Goal: Communication & Community: Share content

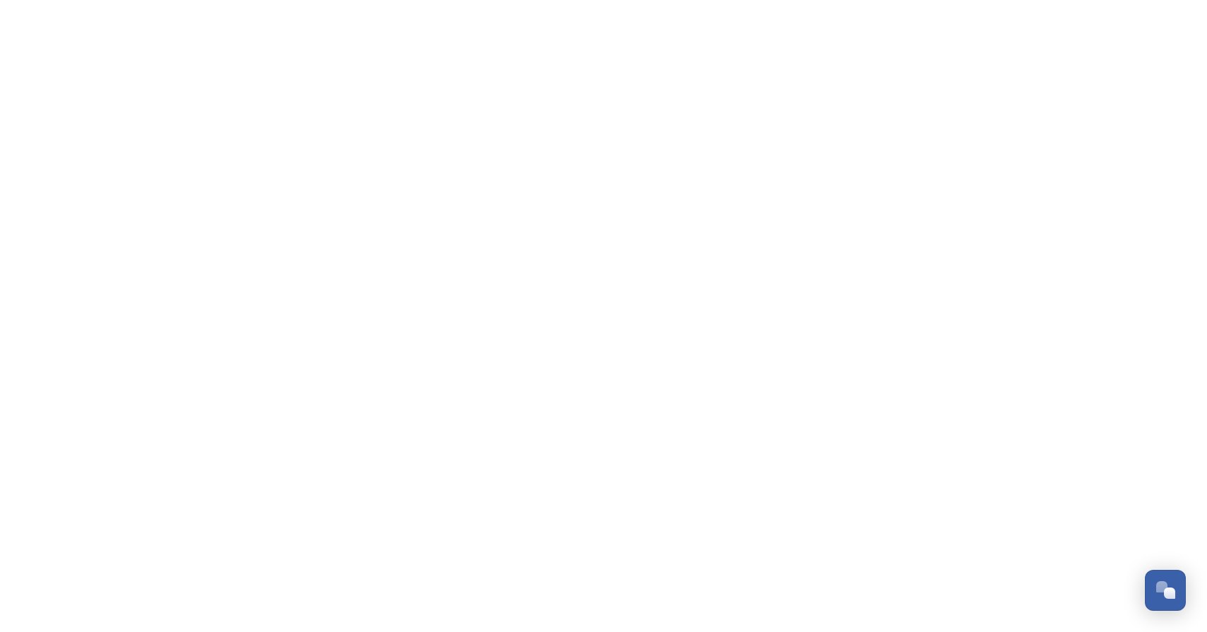
scroll to position [648, 0]
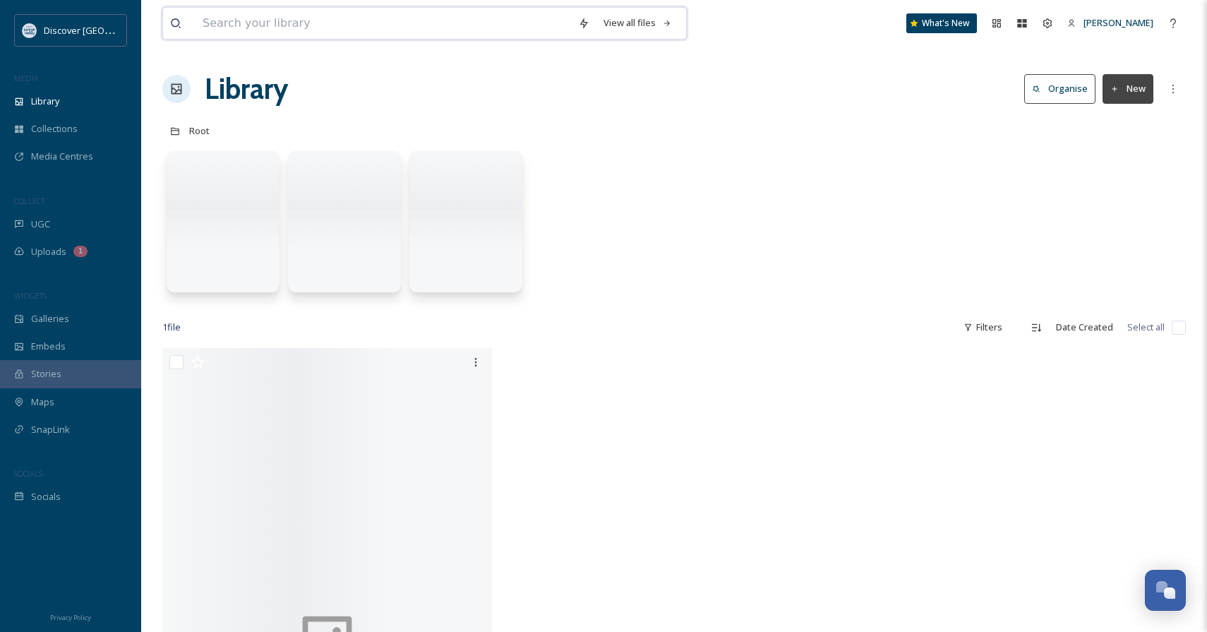
click at [478, 14] on input at bounding box center [382, 23] width 375 height 31
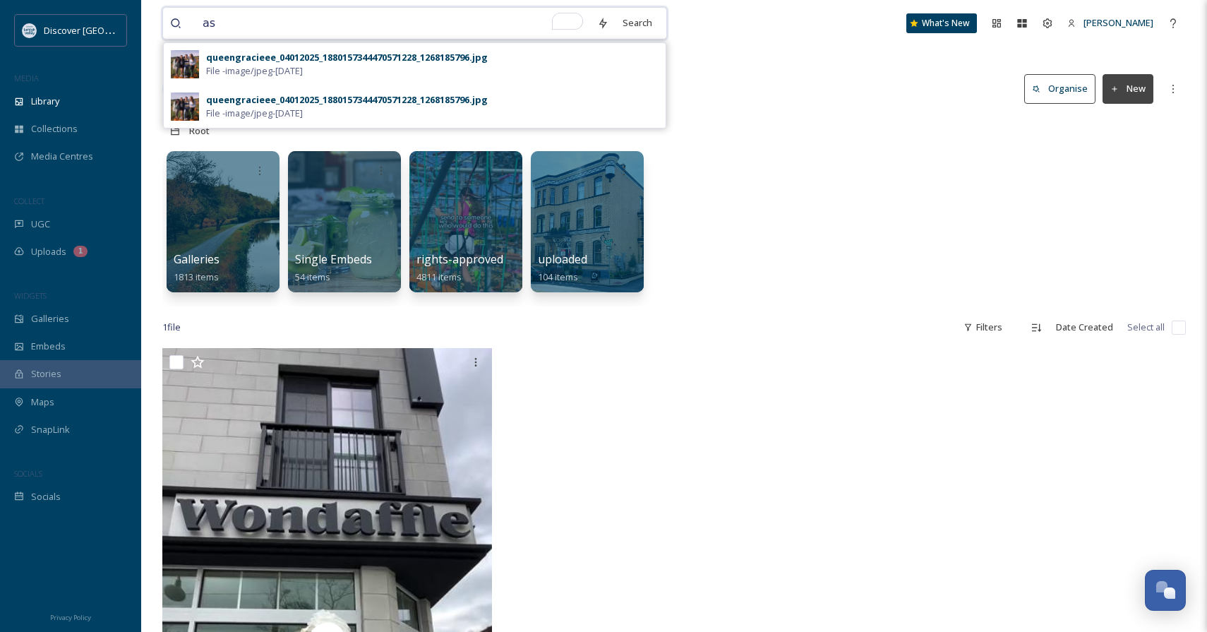
type input "a"
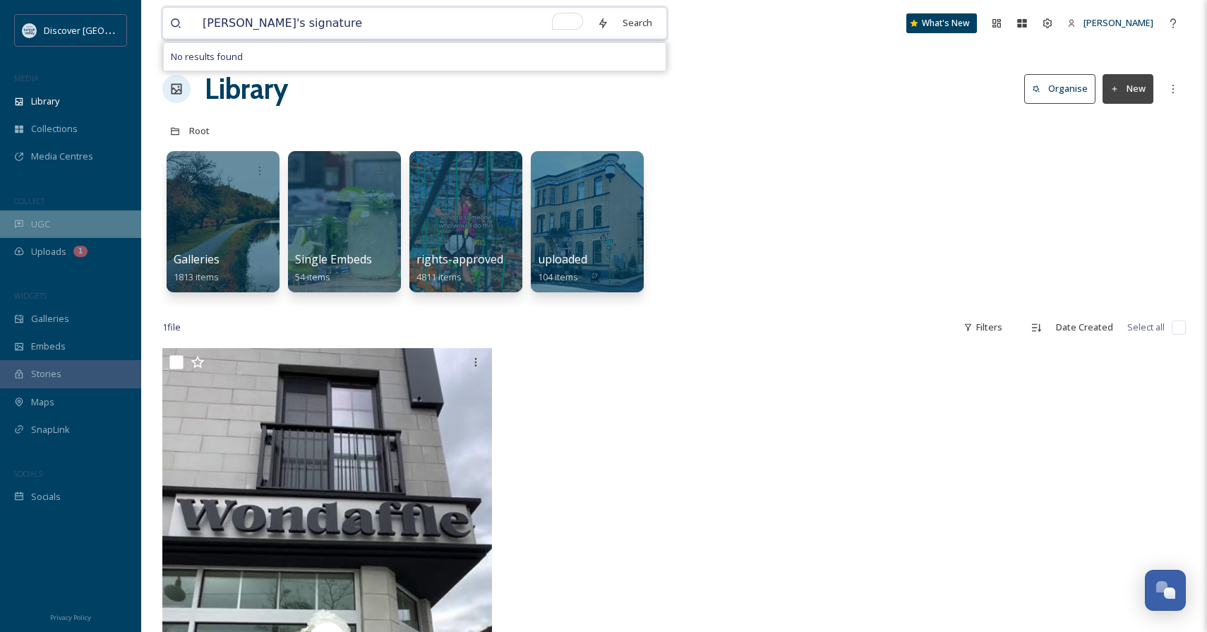
type input "[PERSON_NAME]'s signature"
click at [31, 228] on span "UGC" at bounding box center [40, 223] width 19 height 13
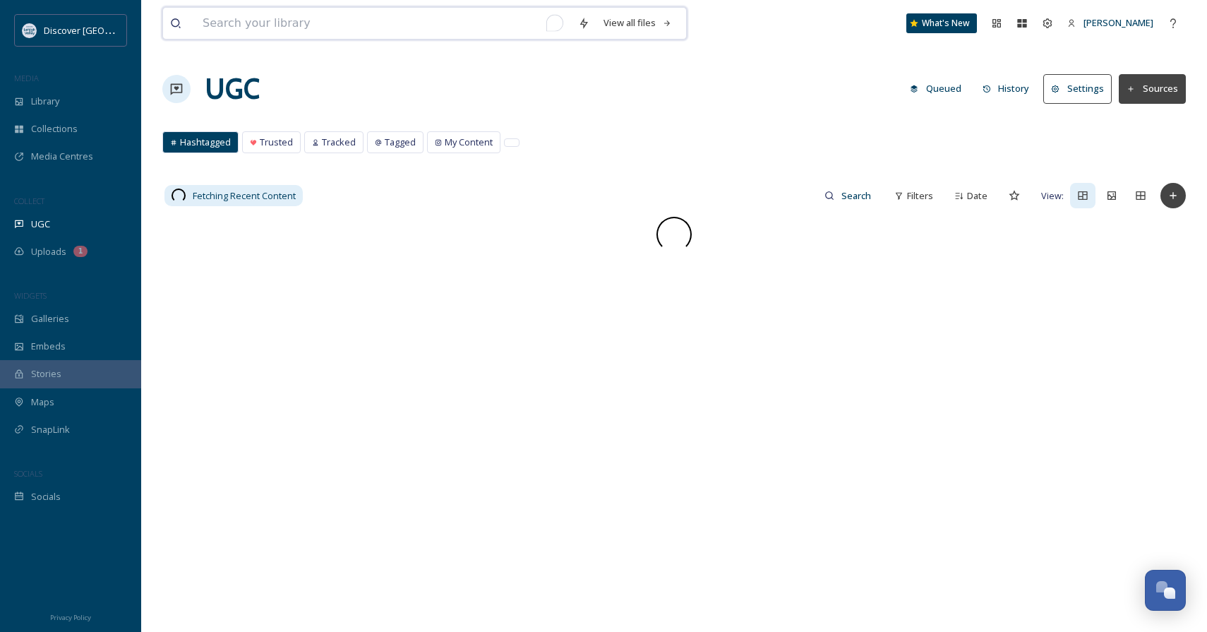
click at [298, 20] on input "To enrich screen reader interactions, please activate Accessibility in Grammarl…" at bounding box center [382, 23] width 375 height 31
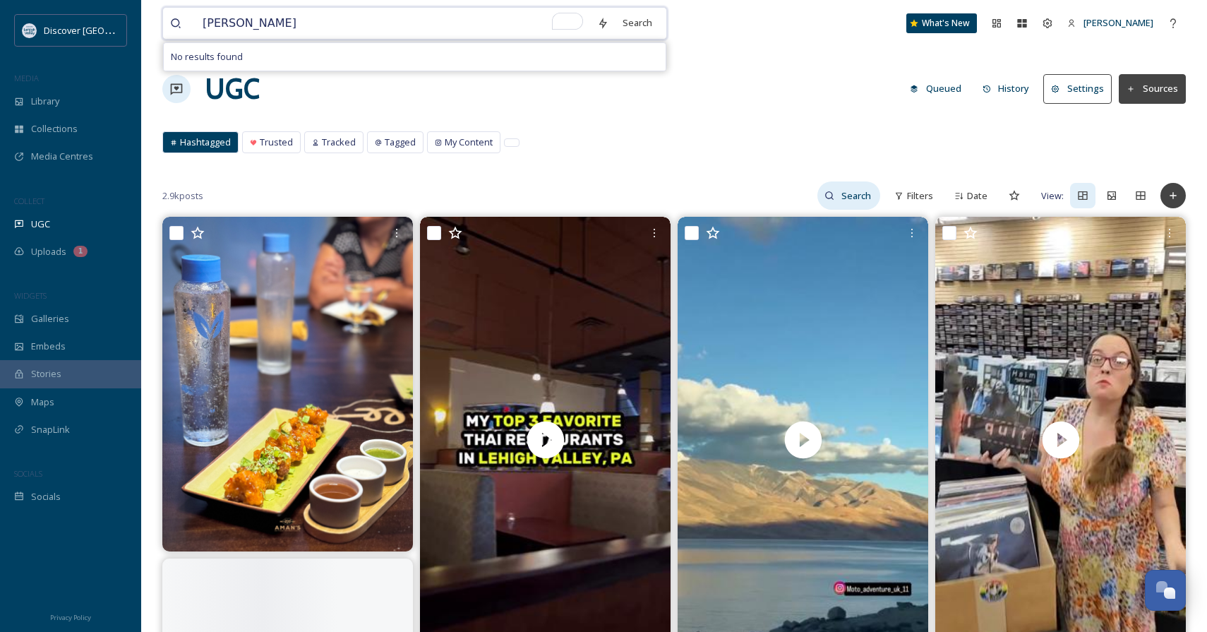
type input "[PERSON_NAME]"
click at [862, 200] on input at bounding box center [857, 195] width 46 height 28
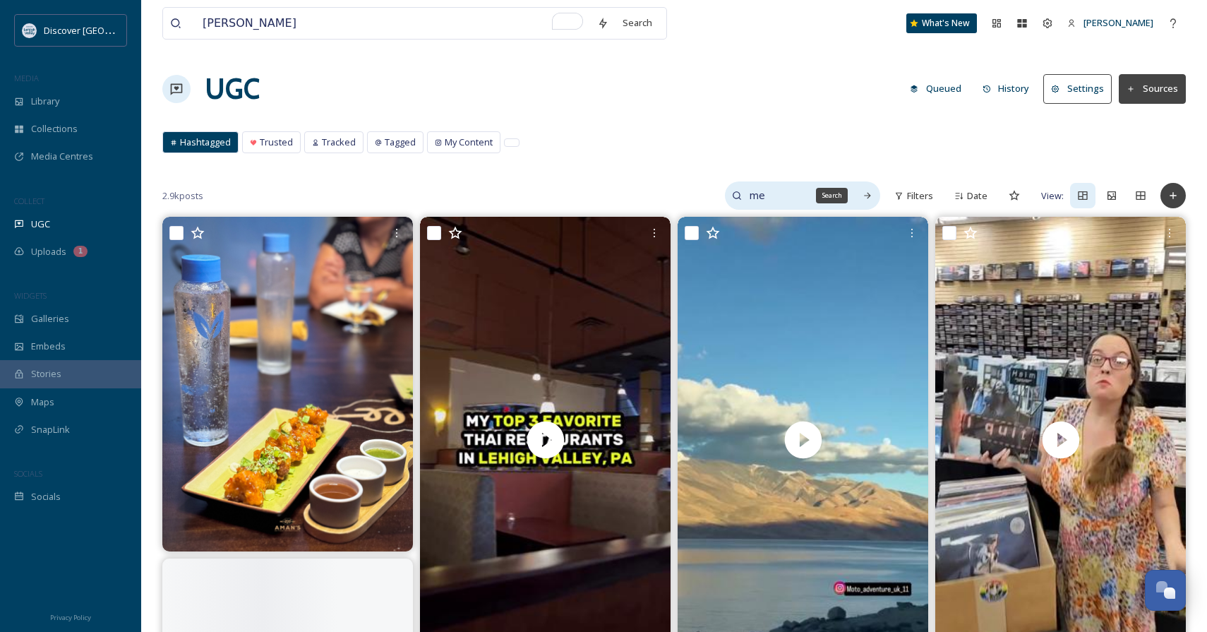
type input "m"
click at [842, 191] on input "[PERSON_NAME]" at bounding box center [795, 195] width 106 height 28
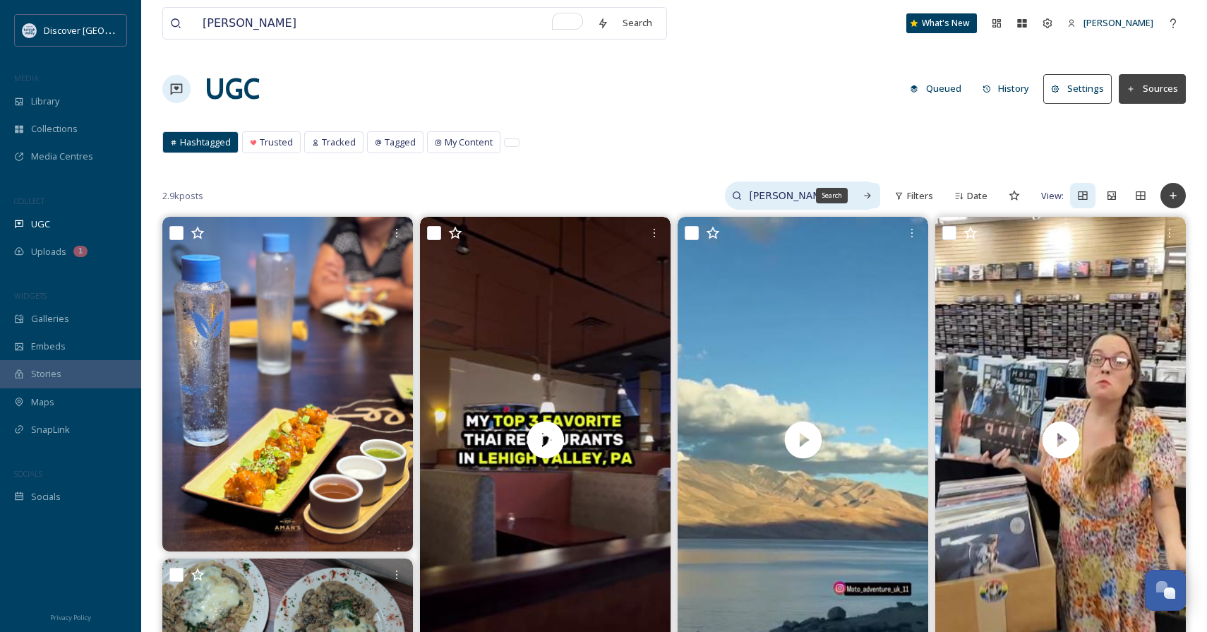
click at [867, 195] on icon at bounding box center [867, 196] width 10 height 10
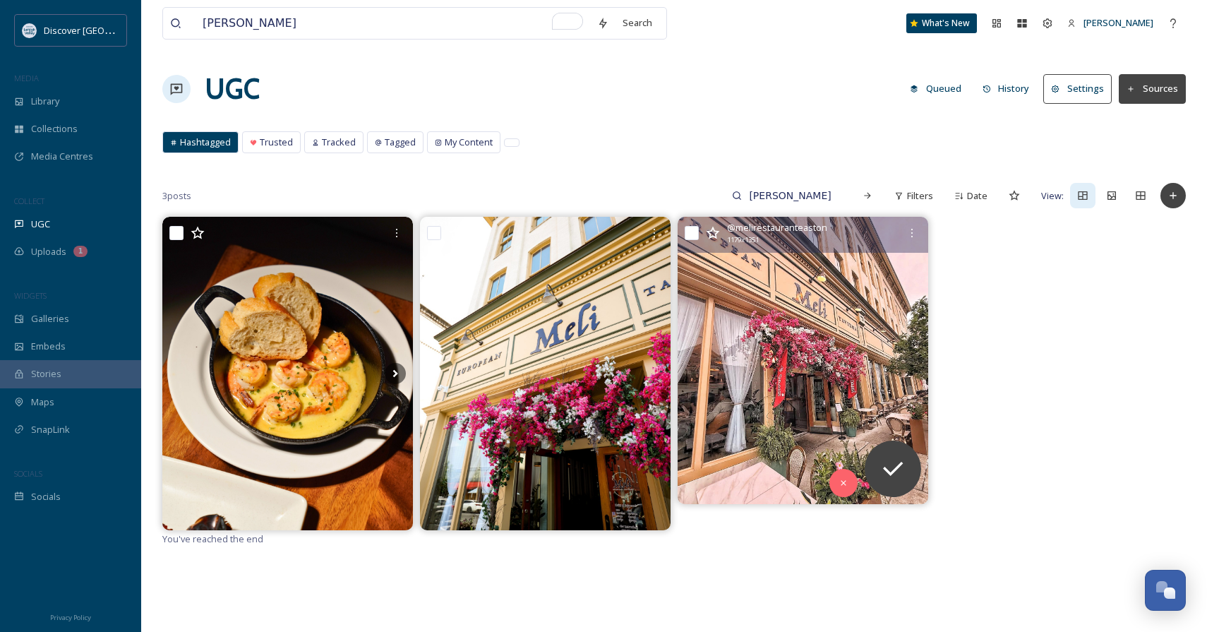
click at [771, 320] on img at bounding box center [803, 360] width 251 height 287
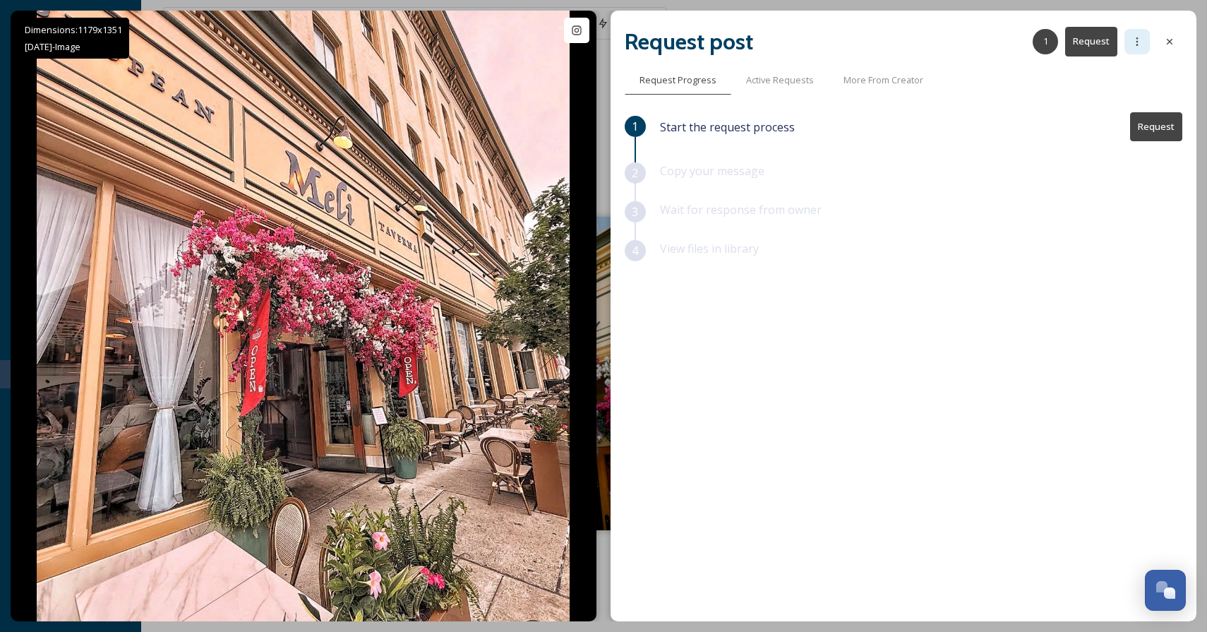
click at [1138, 40] on icon at bounding box center [1136, 41] width 11 height 11
click at [1180, 37] on div at bounding box center [1169, 41] width 25 height 25
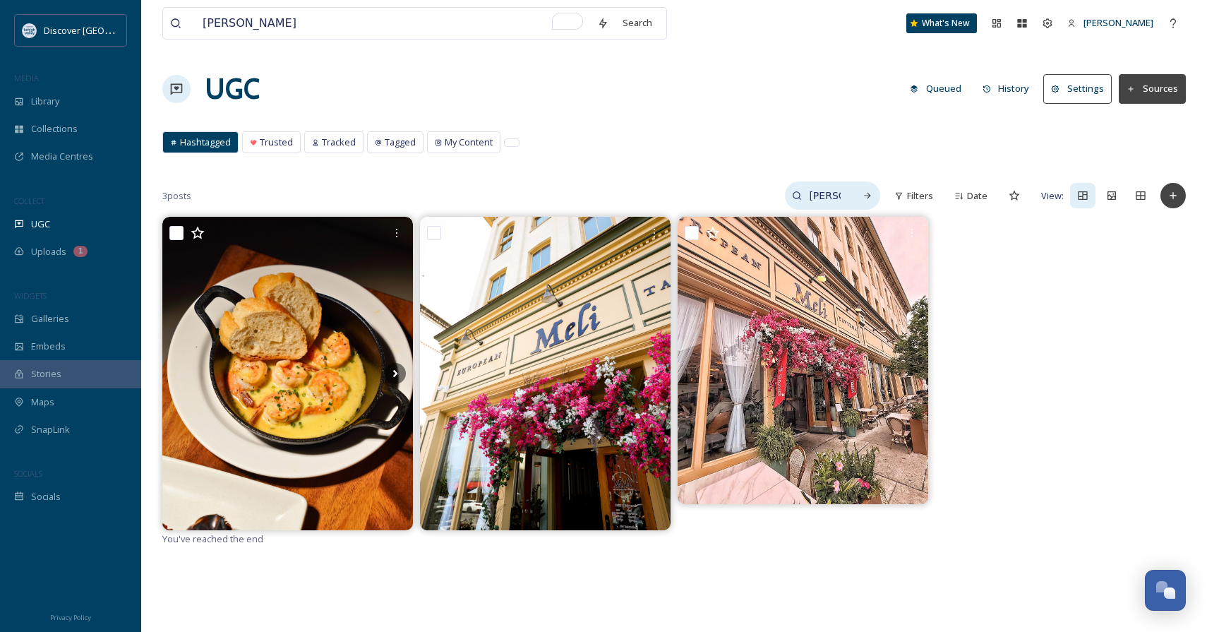
click at [855, 198] on div "[PERSON_NAME]" at bounding box center [832, 195] width 95 height 28
drag, startPoint x: 819, startPoint y: 196, endPoint x: 774, endPoint y: 200, distance: 46.0
click at [774, 200] on input "[PERSON_NAME]" at bounding box center [795, 195] width 106 height 28
type input "Meli"
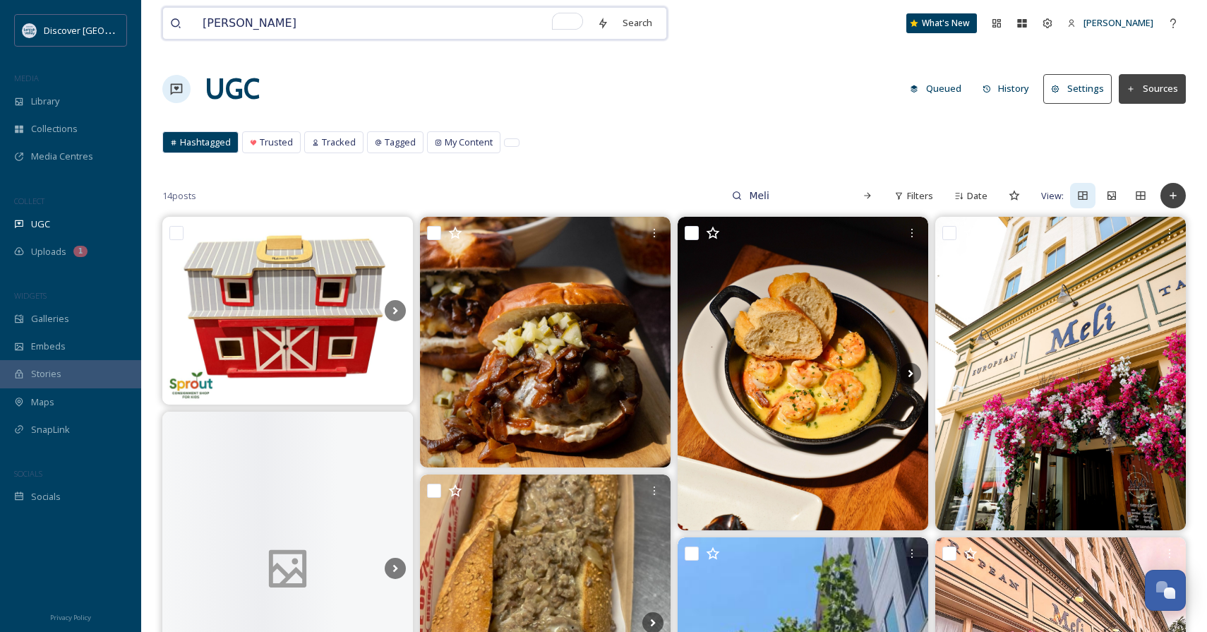
click at [279, 14] on input "[PERSON_NAME]" at bounding box center [392, 23] width 395 height 31
click at [288, 23] on input "[PERSON_NAME]" at bounding box center [392, 23] width 395 height 31
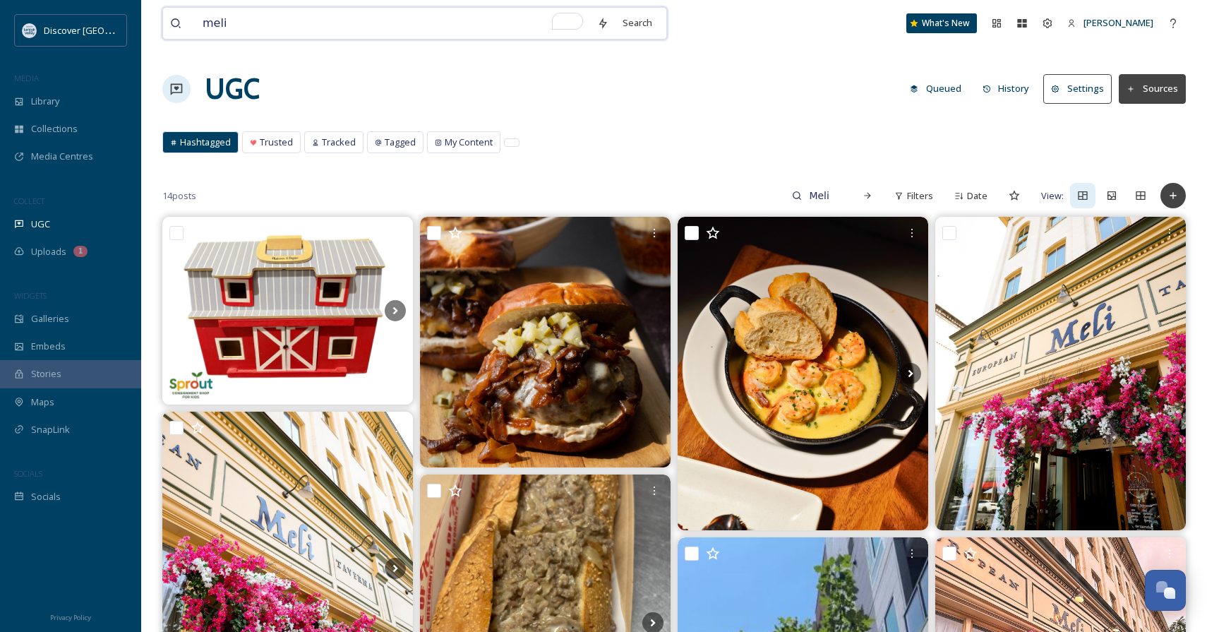
type input "meli"
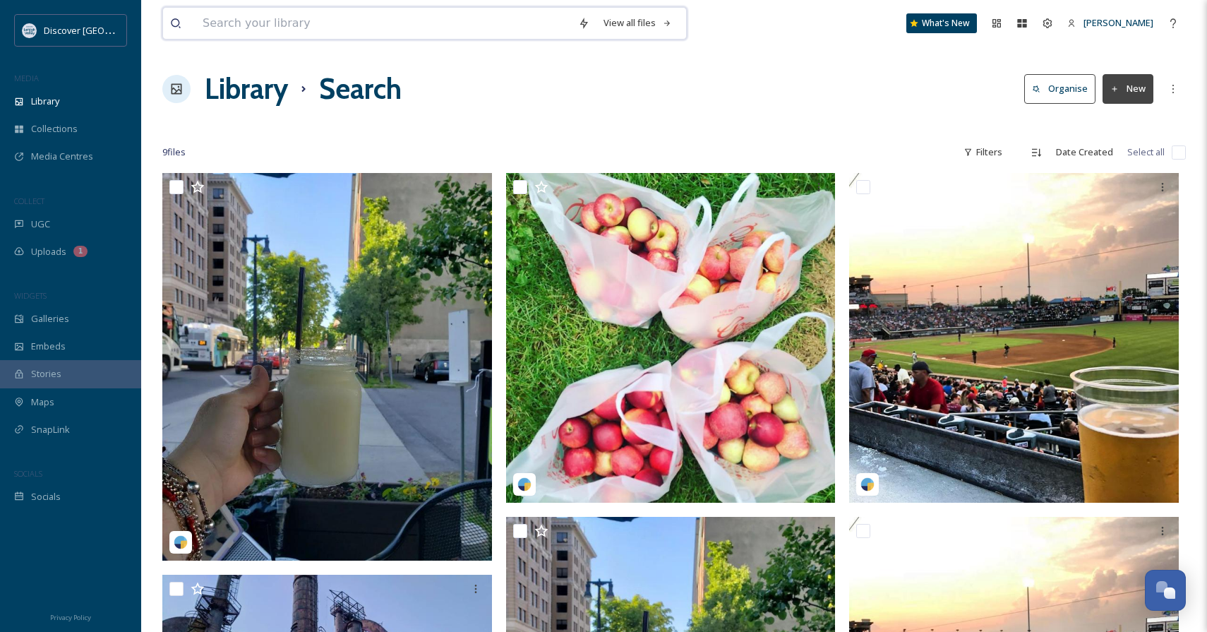
click at [350, 27] on input at bounding box center [382, 23] width 375 height 31
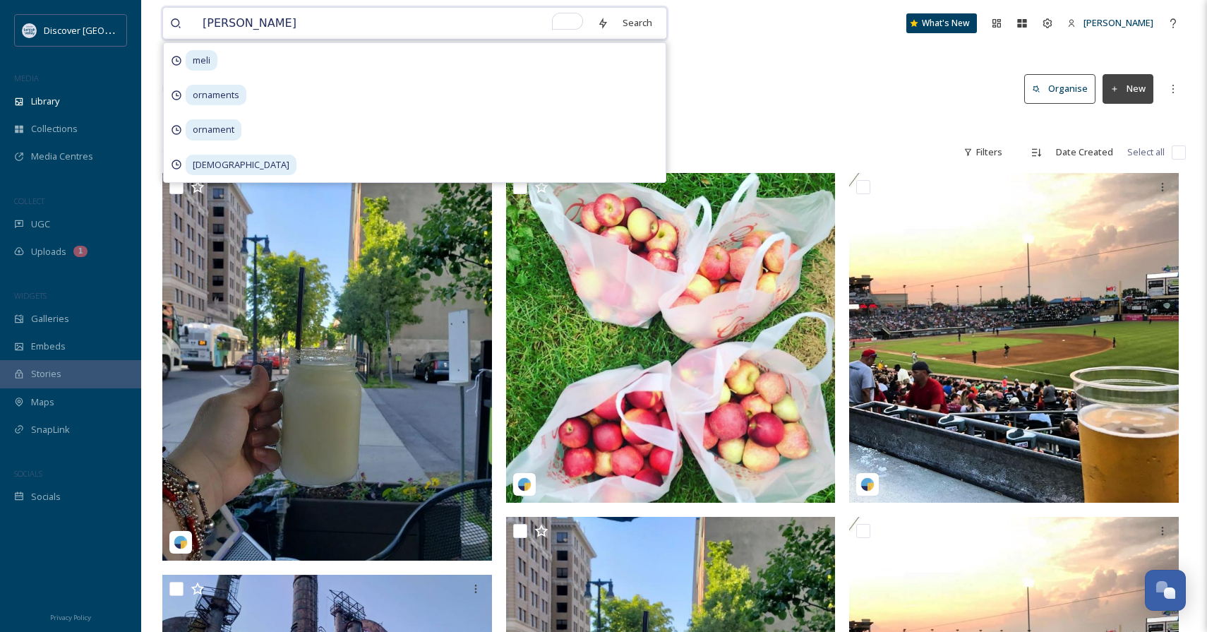
type input "[PERSON_NAME]"
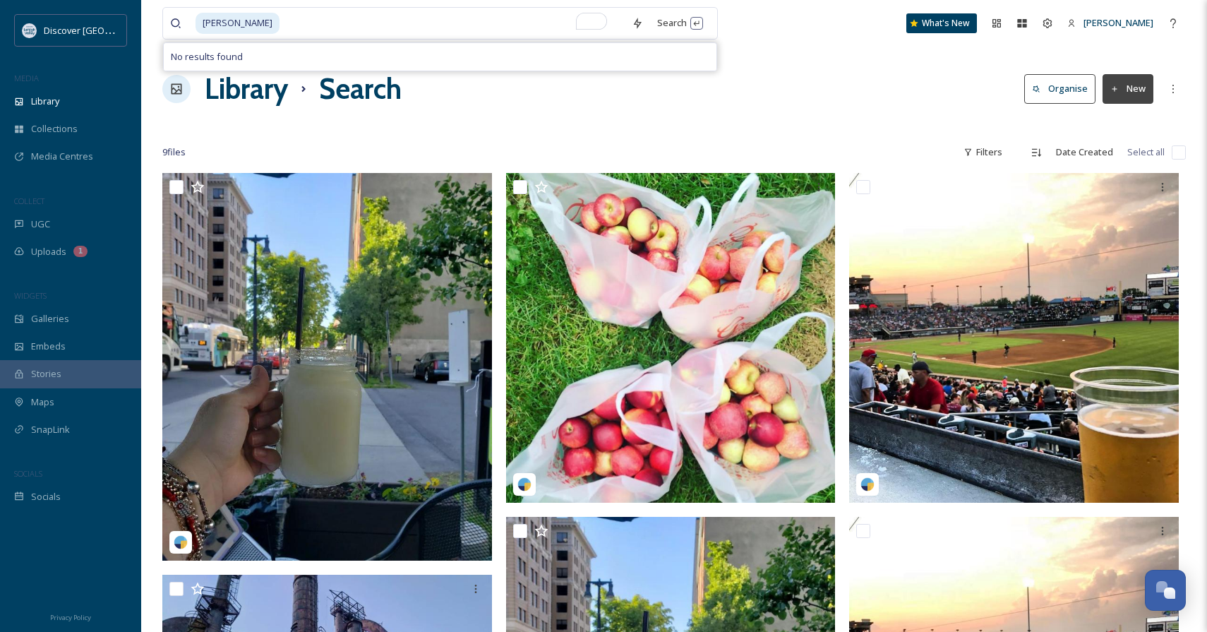
click at [76, 207] on div "COLLECT" at bounding box center [70, 201] width 141 height 18
click at [70, 221] on div "UGC" at bounding box center [70, 224] width 141 height 28
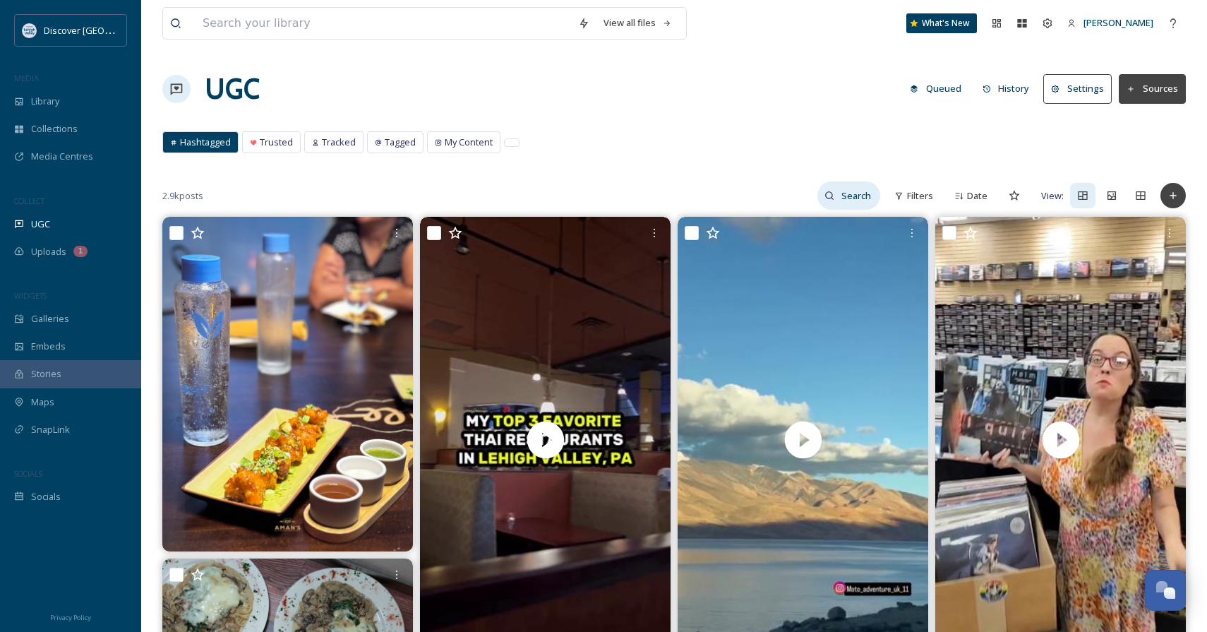
click at [850, 194] on input at bounding box center [857, 195] width 46 height 28
type input "meli"
click at [868, 194] on icon at bounding box center [867, 196] width 10 height 10
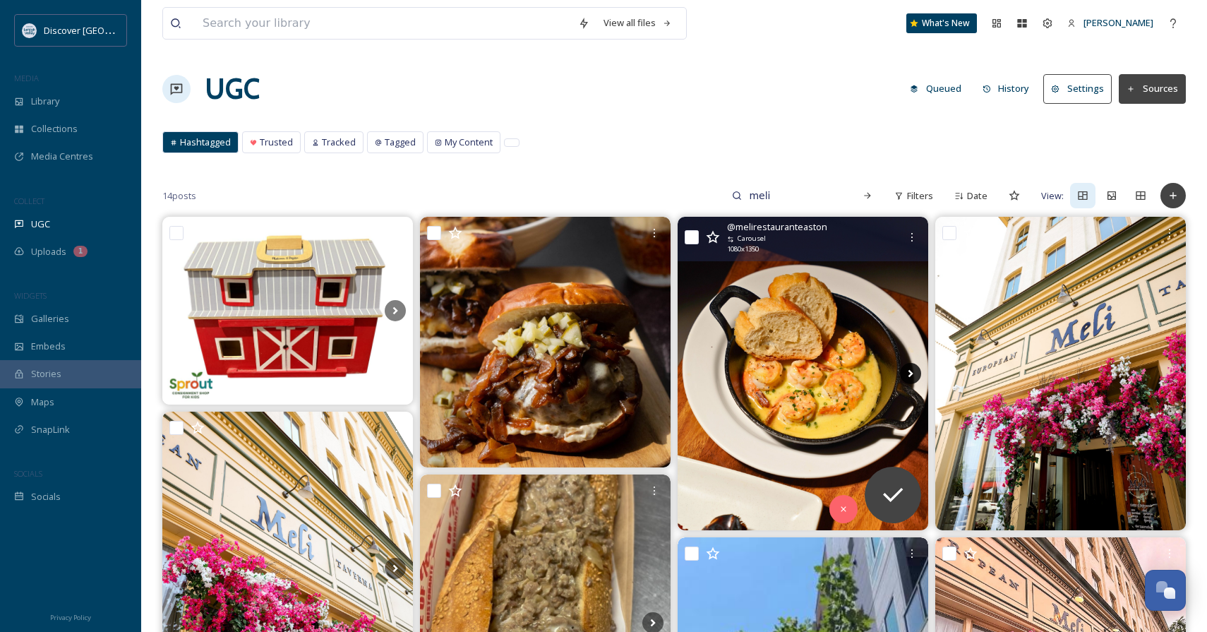
click at [908, 373] on icon at bounding box center [910, 373] width 21 height 21
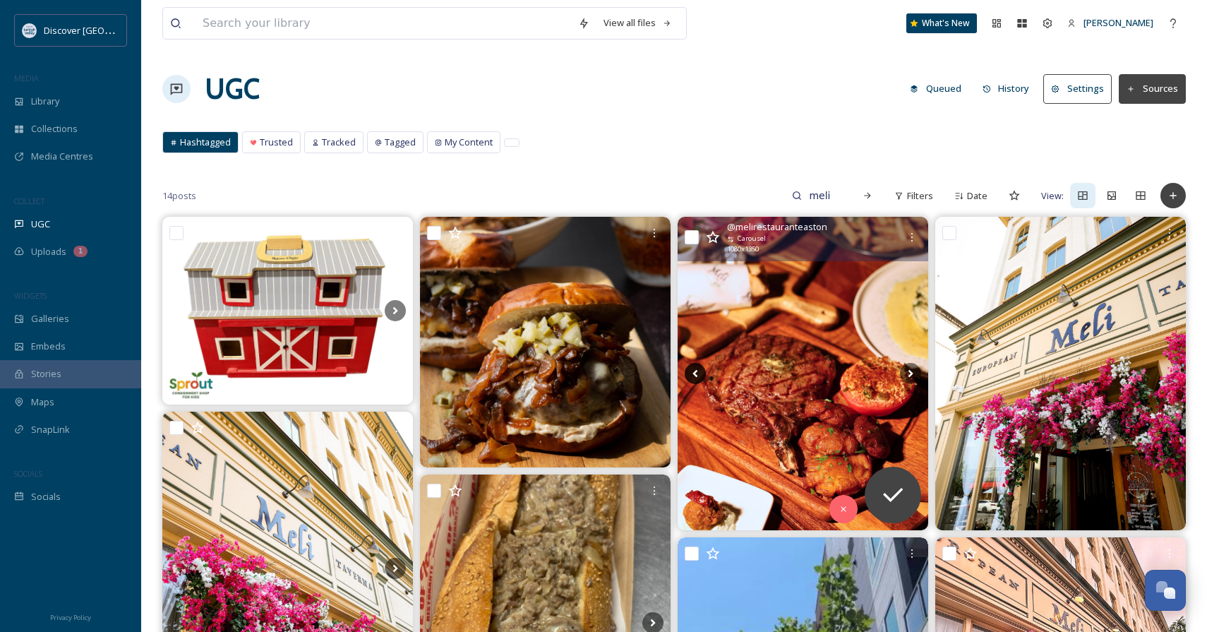
click at [697, 374] on icon at bounding box center [695, 373] width 21 height 21
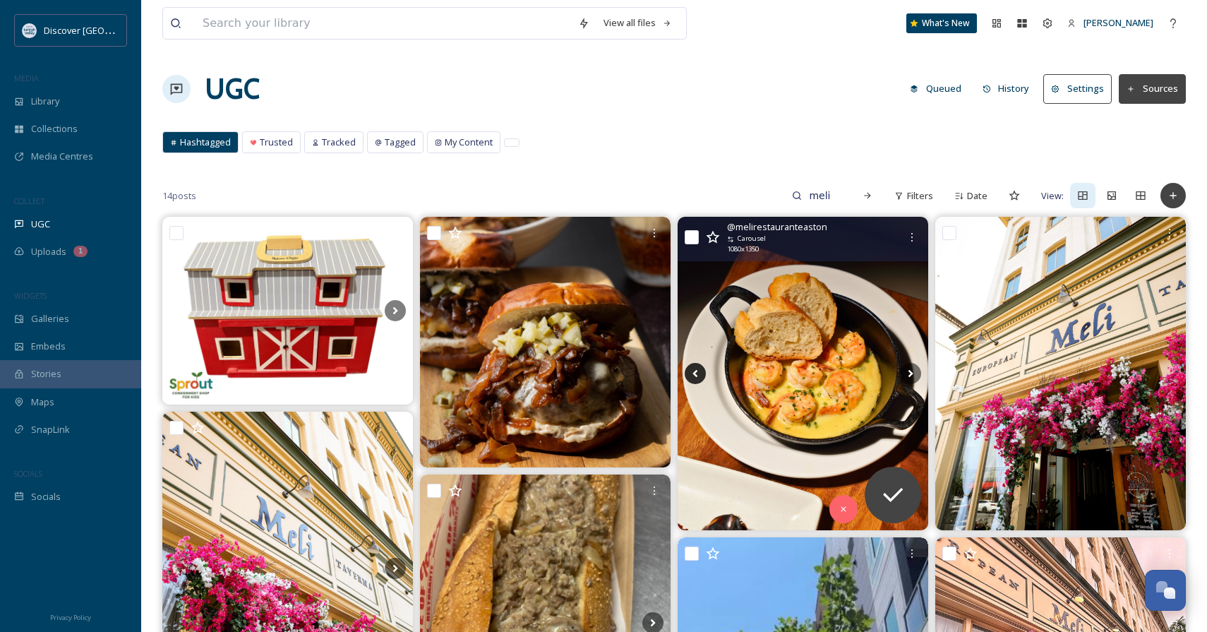
click at [697, 374] on icon at bounding box center [695, 373] width 21 height 21
click at [895, 504] on icon at bounding box center [893, 495] width 28 height 28
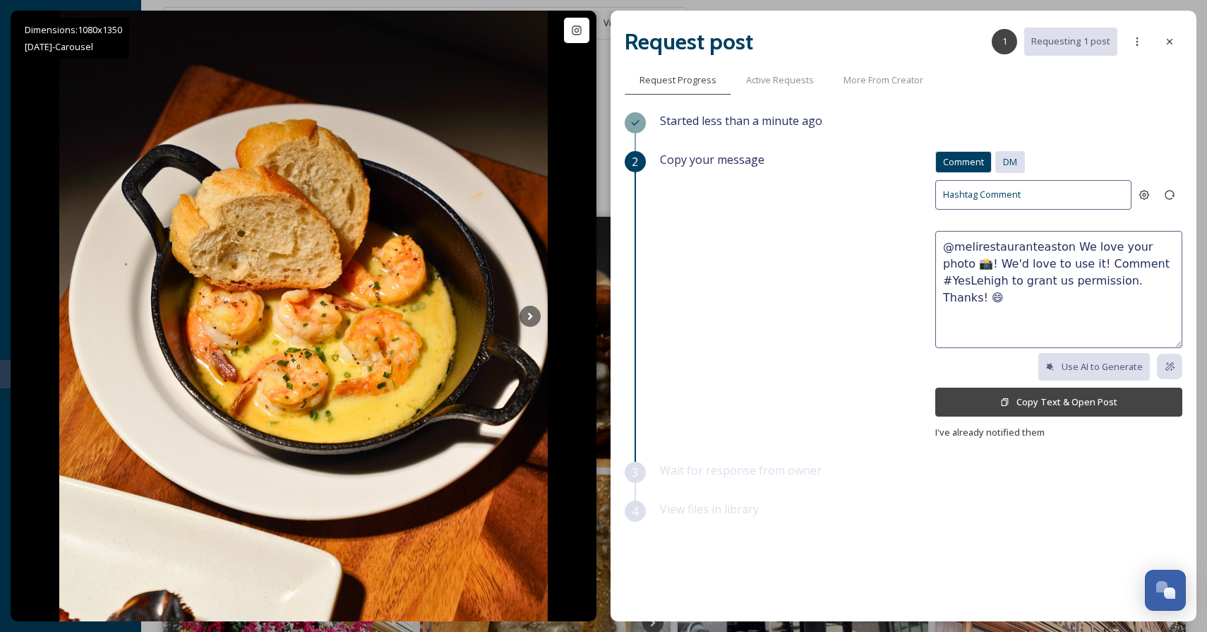
click at [1015, 160] on span "DM" at bounding box center [1010, 161] width 14 height 13
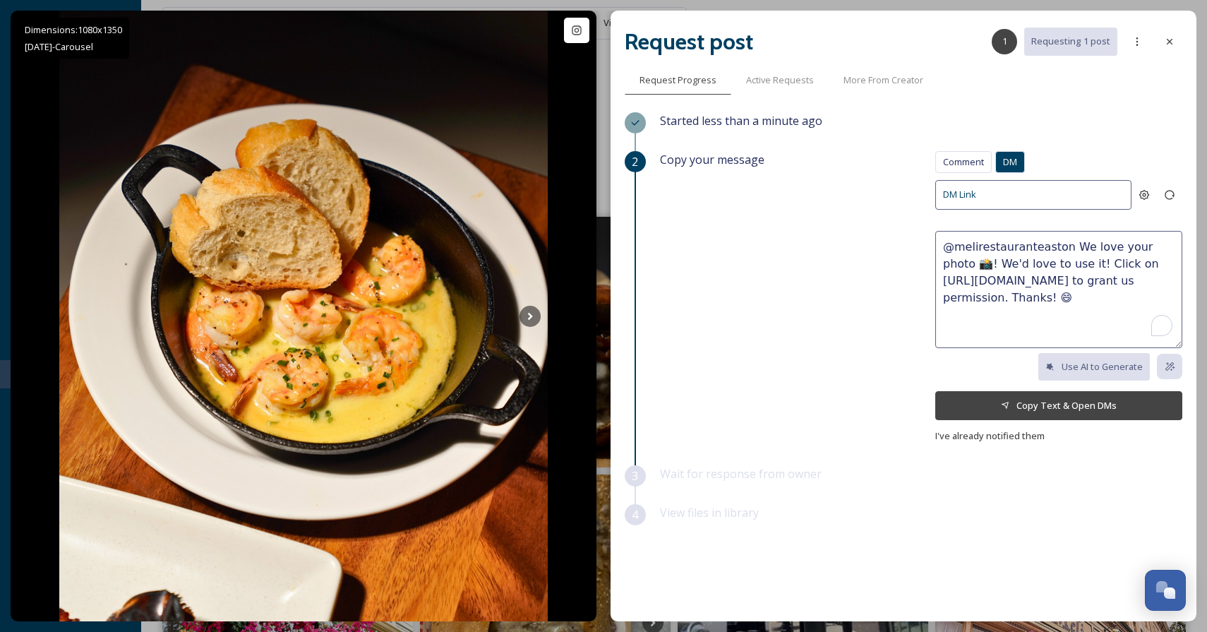
click at [1110, 296] on textarea "@melirestauranteaston We love your photo 📸! We'd love to use it! Click on [URL]…" at bounding box center [1058, 289] width 247 height 117
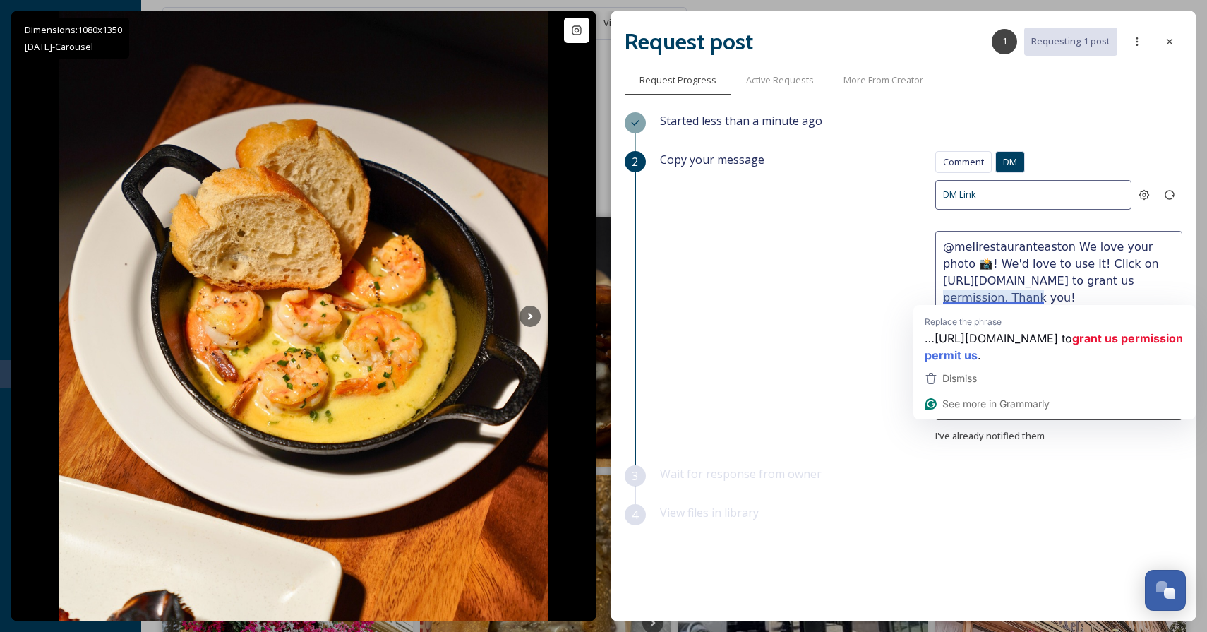
click at [1100, 260] on textarea "@melirestauranteaston We love your photo 📸! We'd love to use it! Click on [URL]…" at bounding box center [1058, 289] width 247 height 117
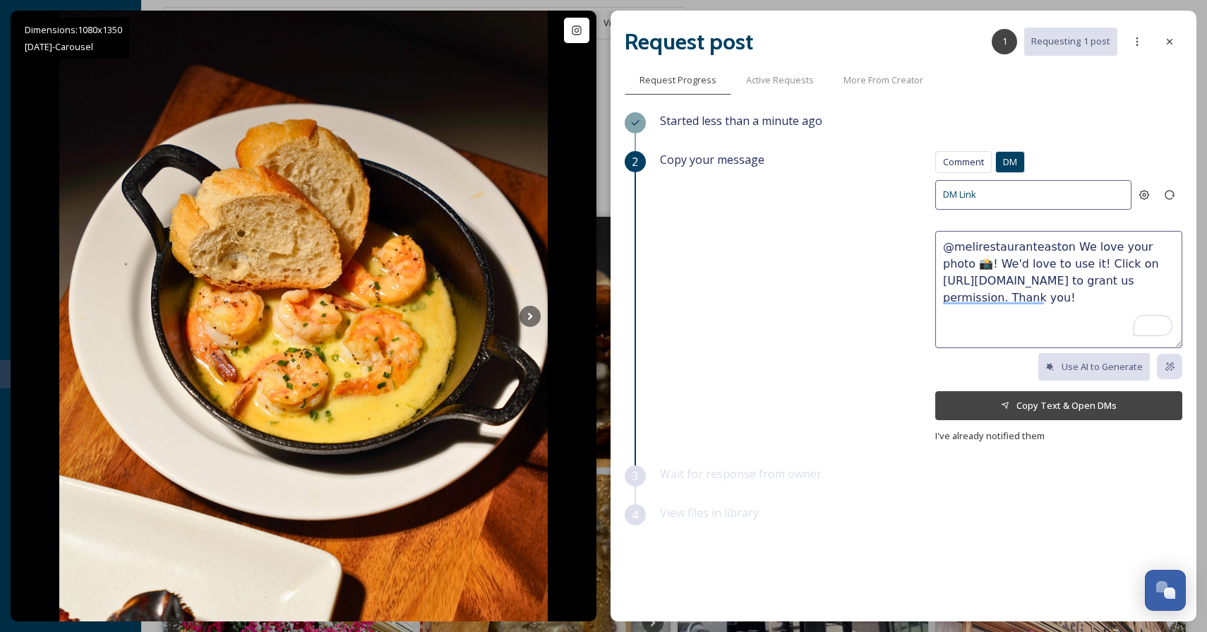
click at [1025, 267] on textarea "@melirestauranteaston We love your photo 📸! We'd love to use it! Click on [URL]…" at bounding box center [1058, 289] width 247 height 117
click at [1054, 260] on textarea "@melirestauranteaston We love your photo 📸! We'd love to use it! Click on [URL]…" at bounding box center [1058, 289] width 247 height 117
type textarea "@melirestauranteaston We love your photo 📸! We'd love to use it in our Easton H…"
click at [1165, 45] on icon at bounding box center [1169, 41] width 11 height 11
